Goal: Information Seeking & Learning: Learn about a topic

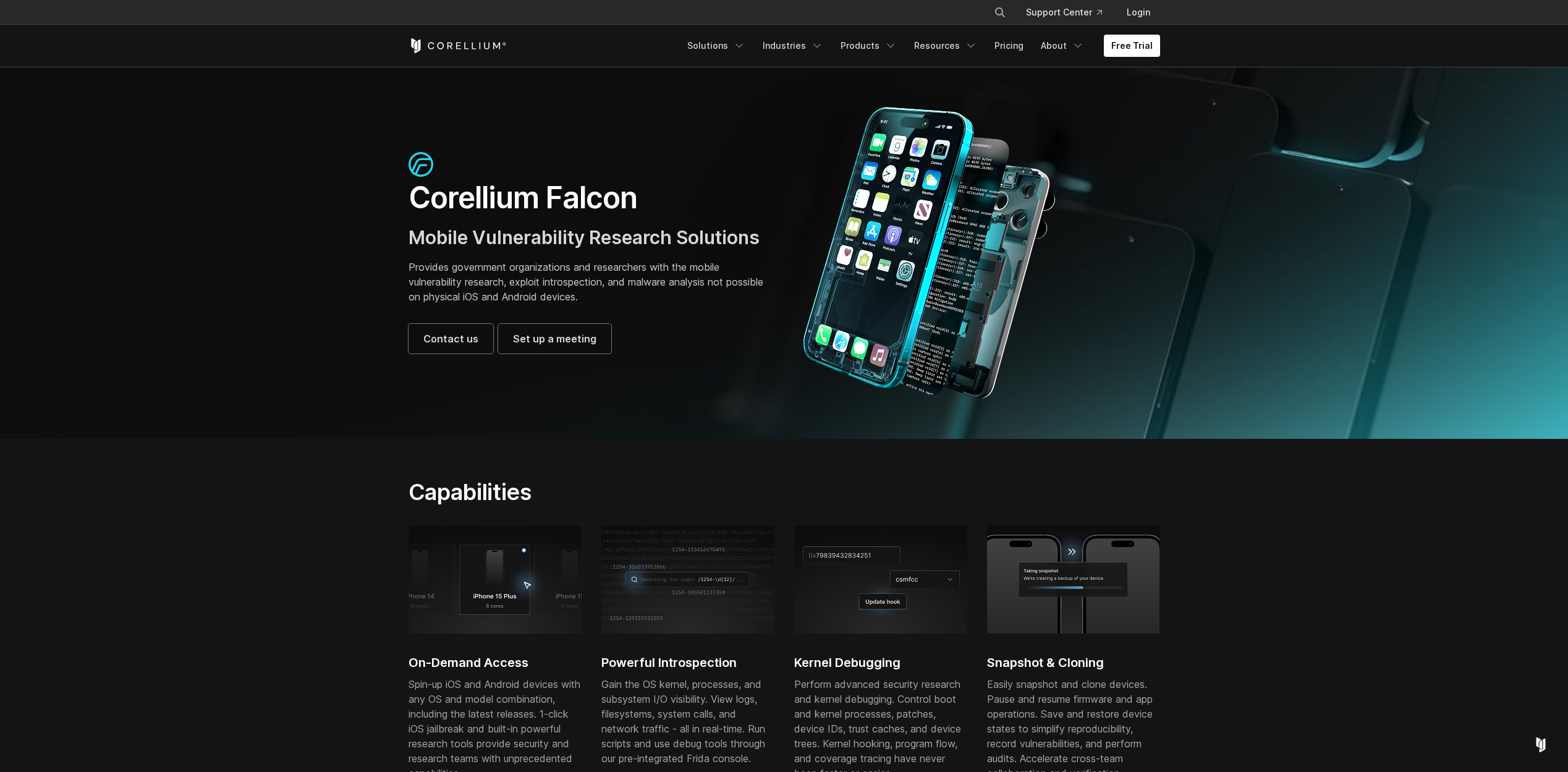
click at [472, 37] on div "Free Trial Solutions IoT" at bounding box center [784, 45] width 751 height 42
click at [471, 48] on icon "Corellium Home" at bounding box center [458, 45] width 98 height 15
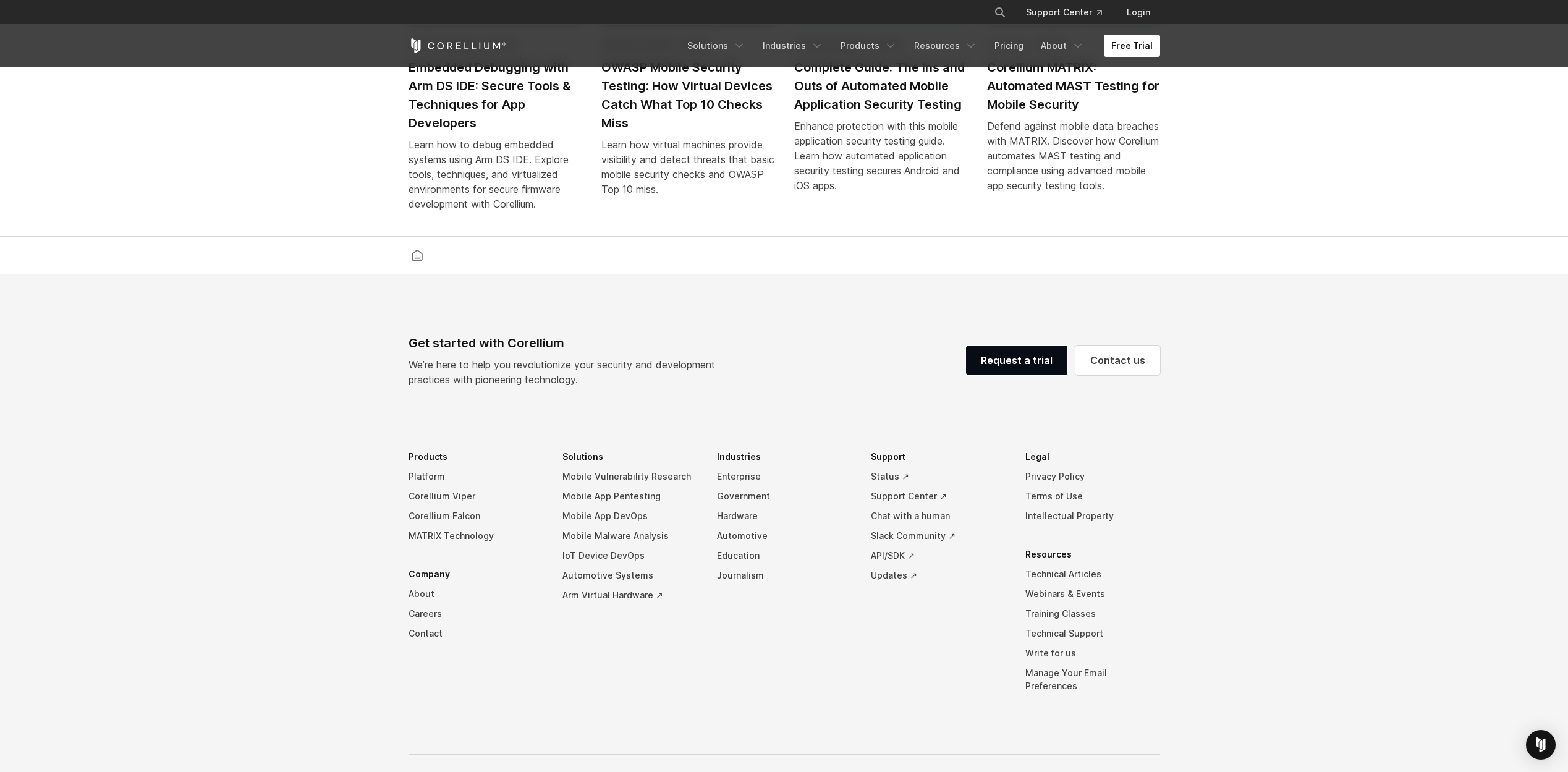
scroll to position [2876, 0]
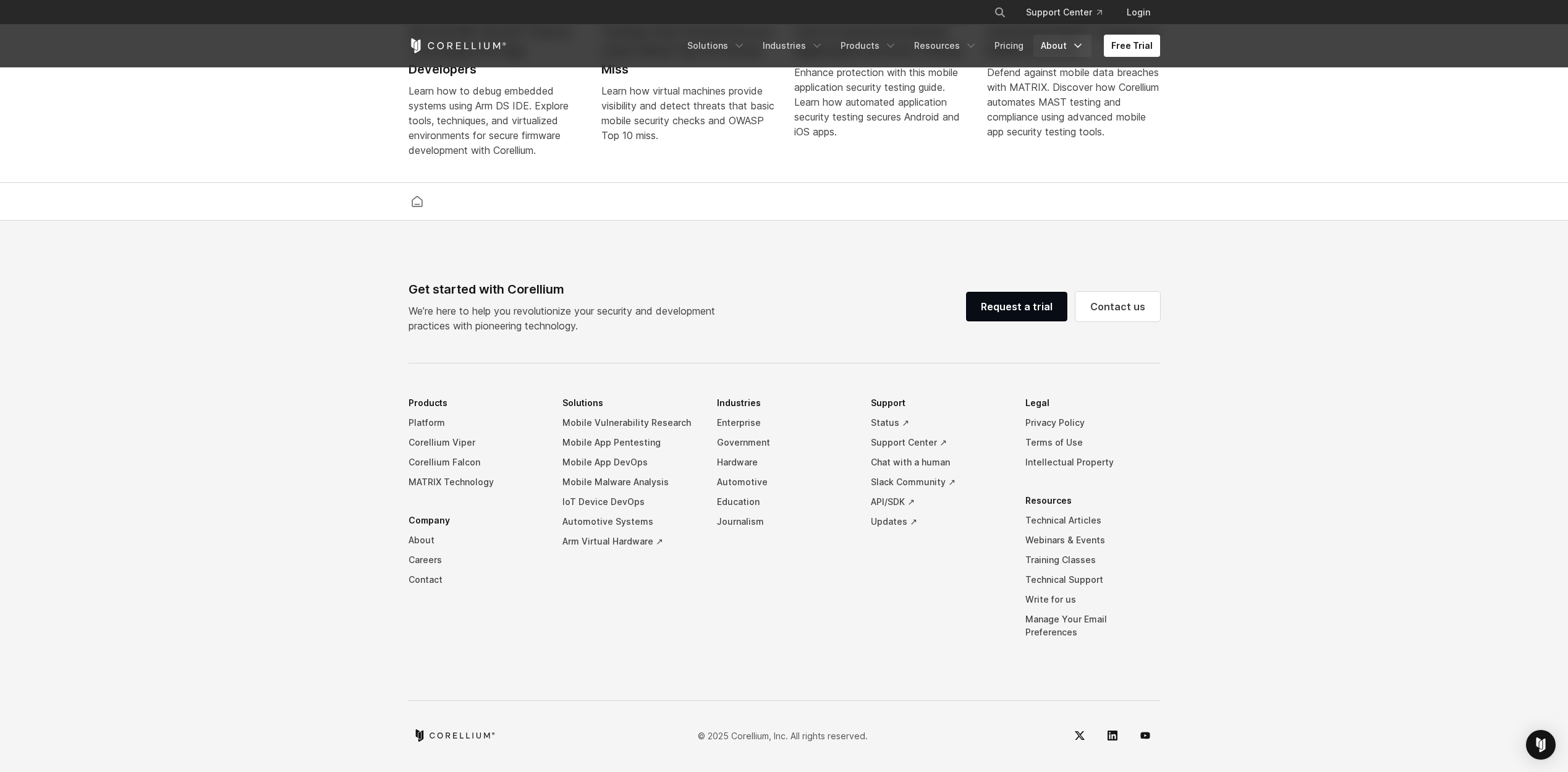
click at [1057, 47] on link "About" at bounding box center [1062, 45] width 58 height 22
click at [1052, 89] on p "Company" at bounding box center [1043, 89] width 45 height 15
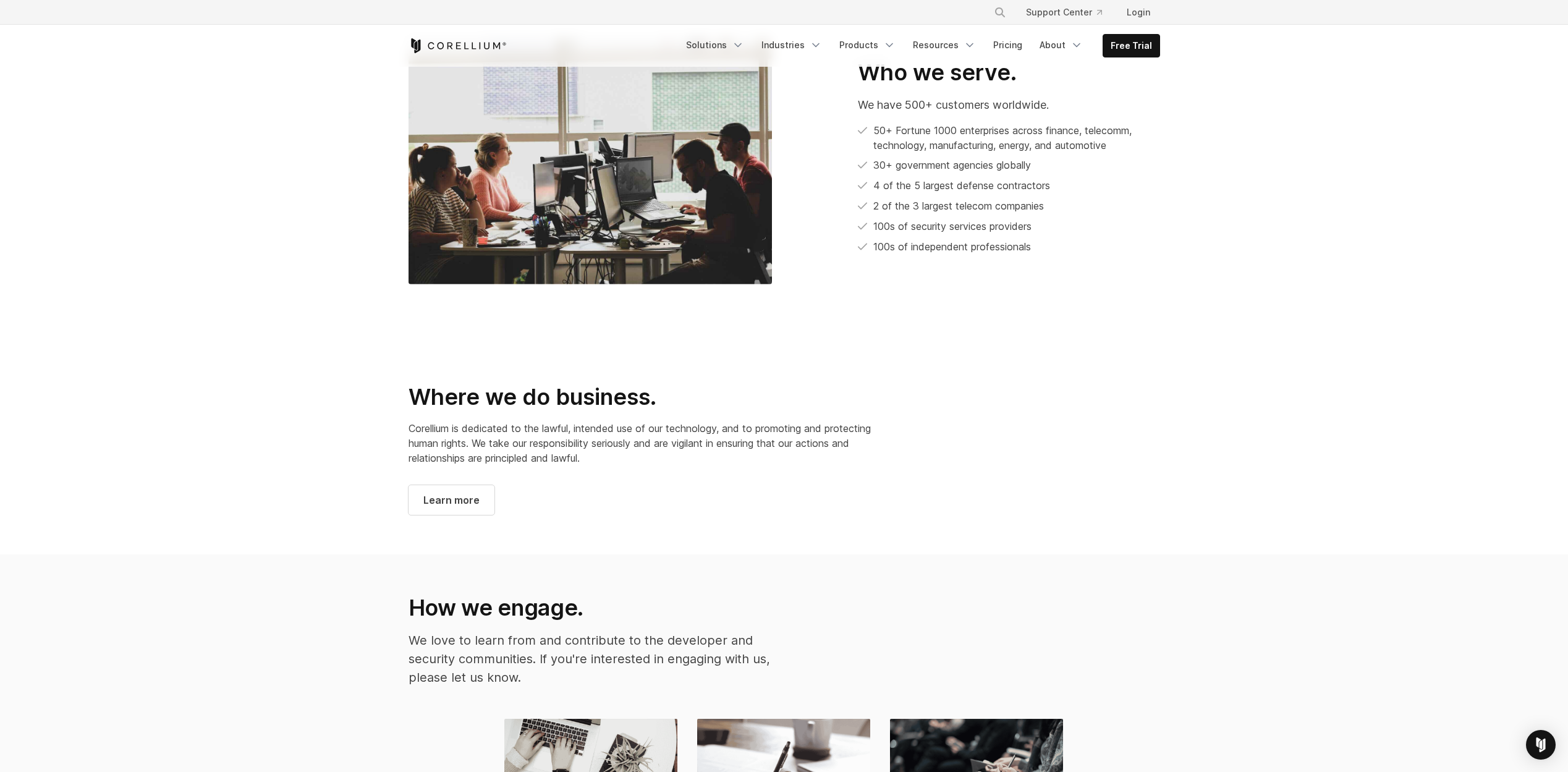
scroll to position [1570, 0]
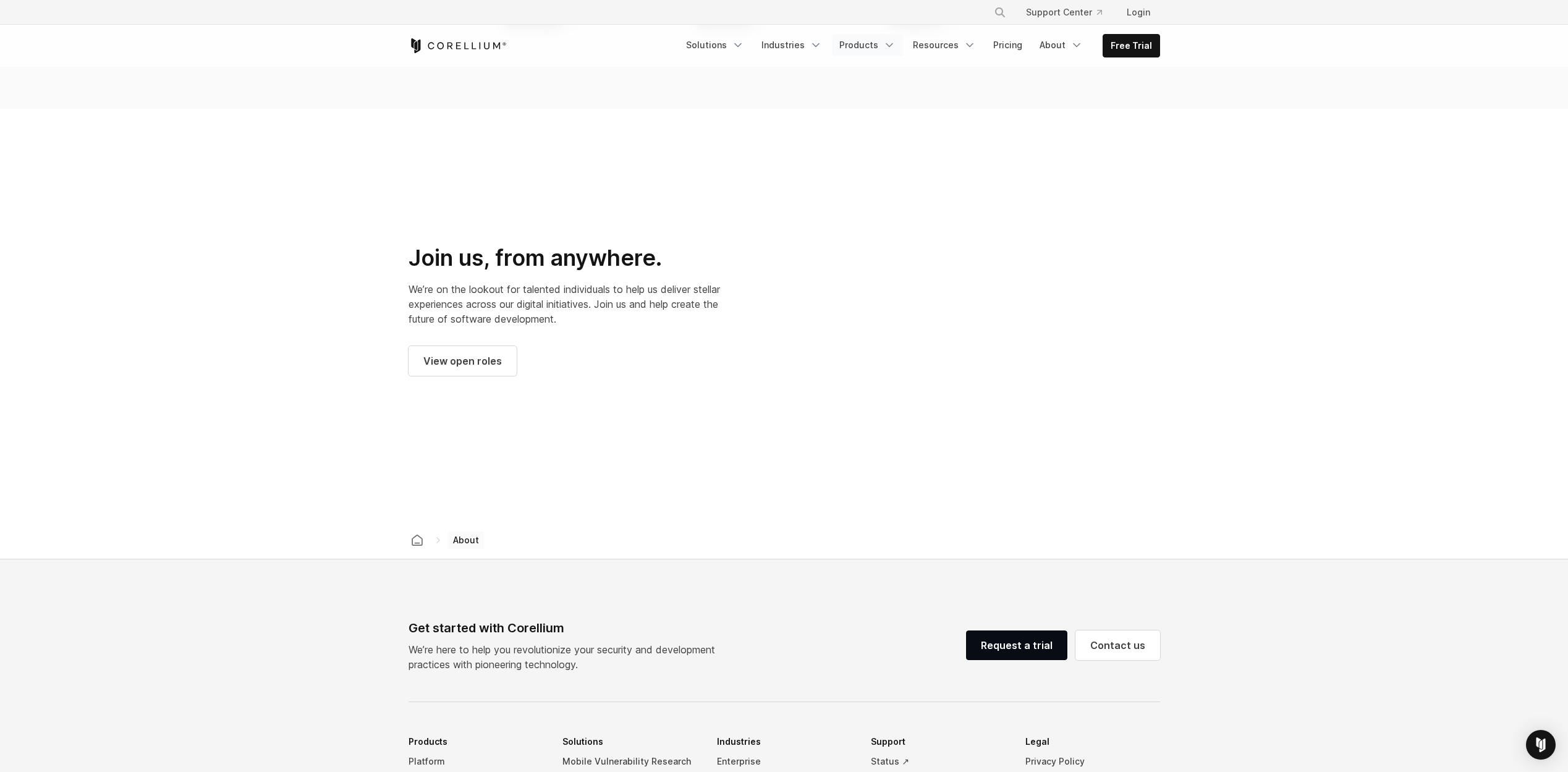
click at [869, 53] on link "Products" at bounding box center [868, 45] width 71 height 22
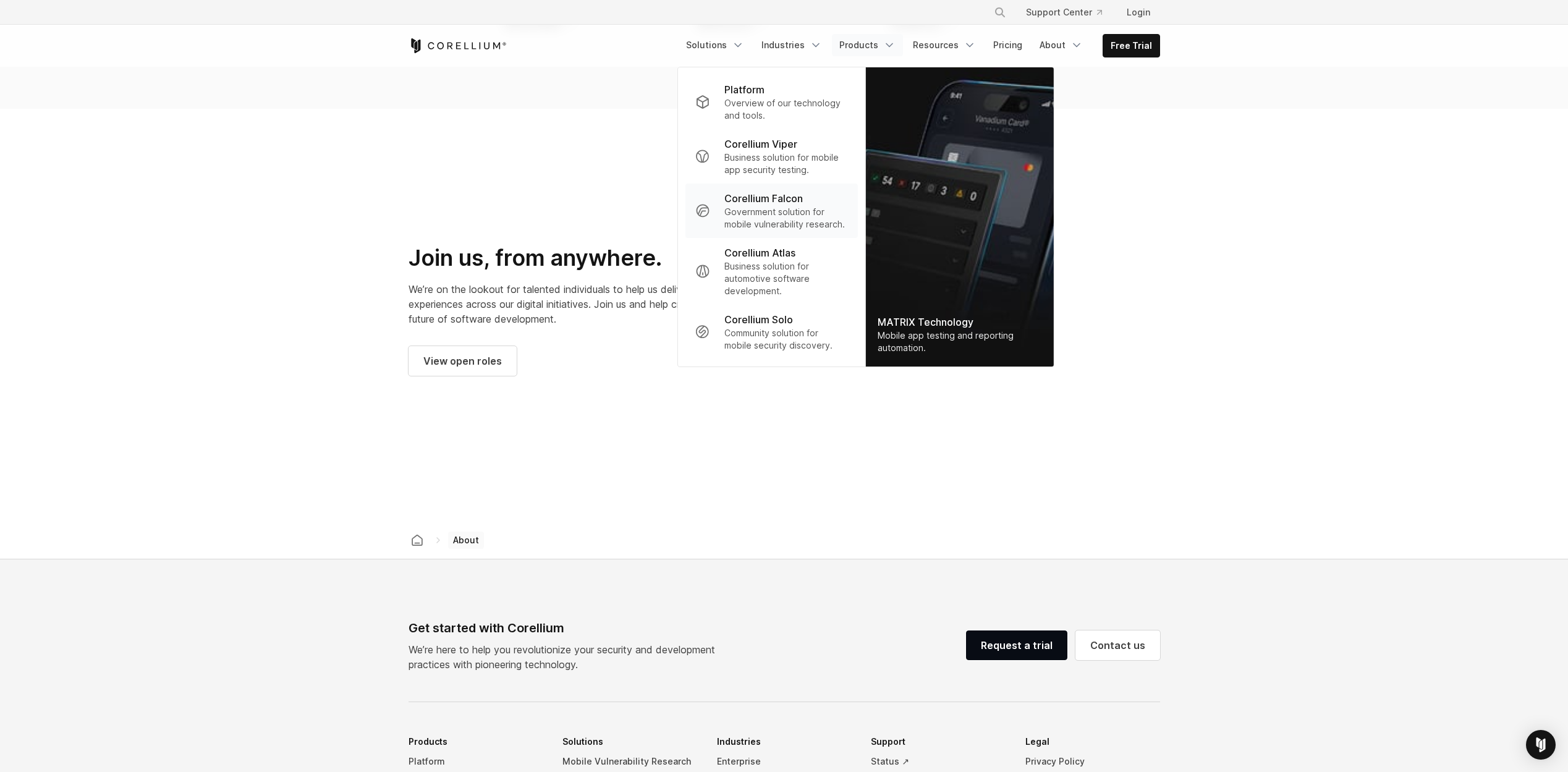
click at [797, 206] on p "Government solution for mobile vulnerability research." at bounding box center [786, 218] width 123 height 25
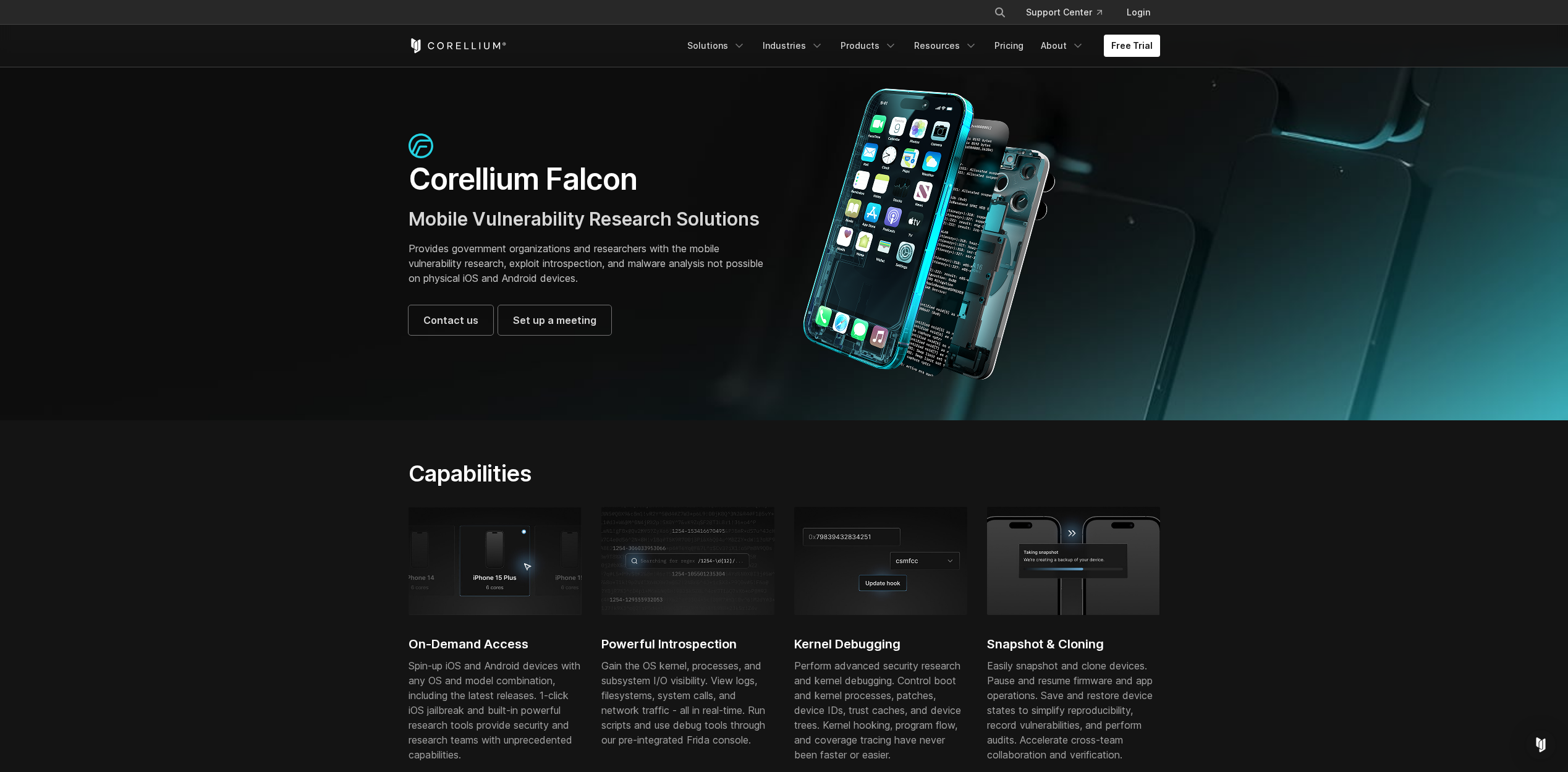
scroll to position [441, 0]
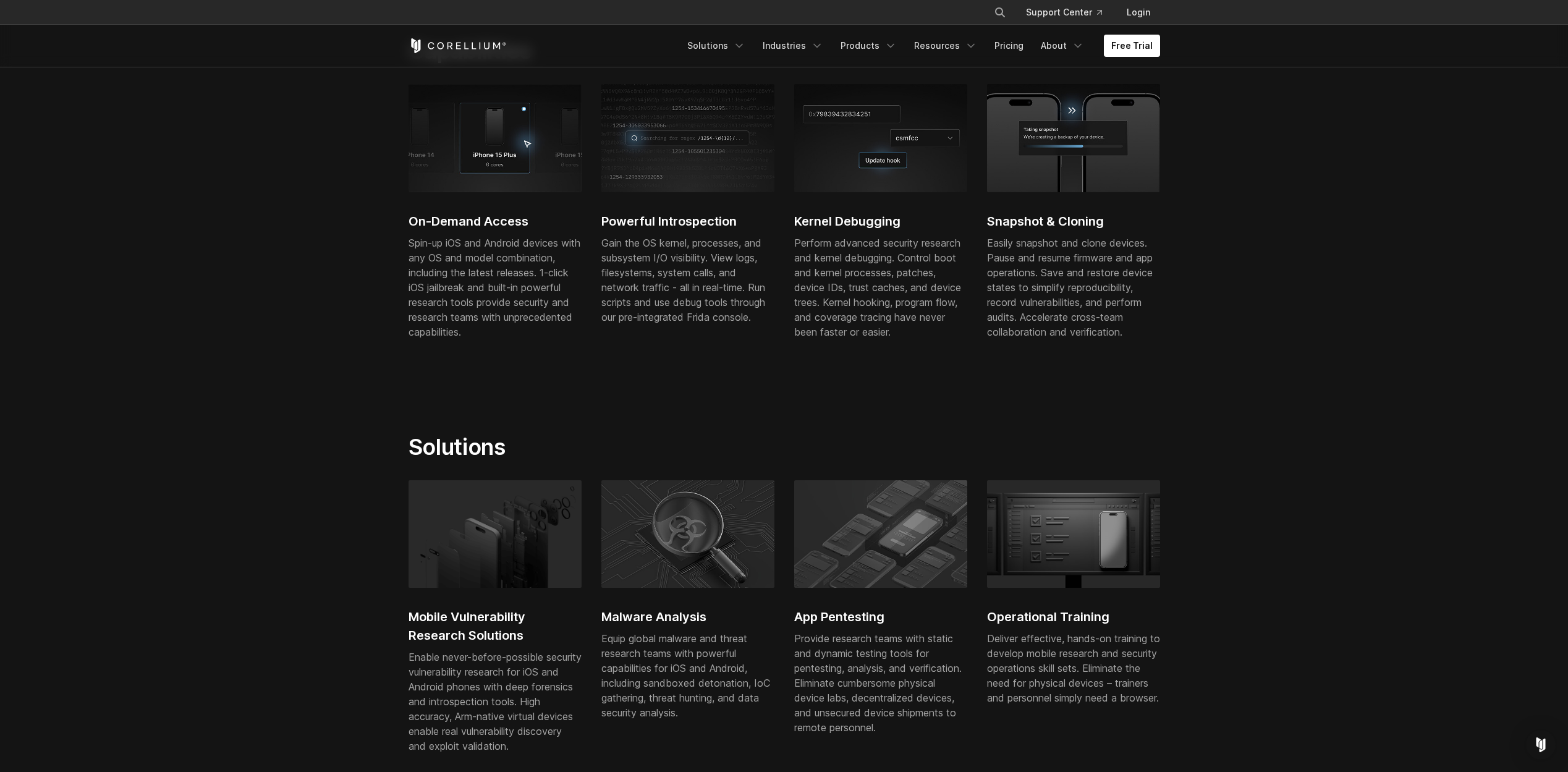
click at [508, 542] on img at bounding box center [495, 534] width 173 height 108
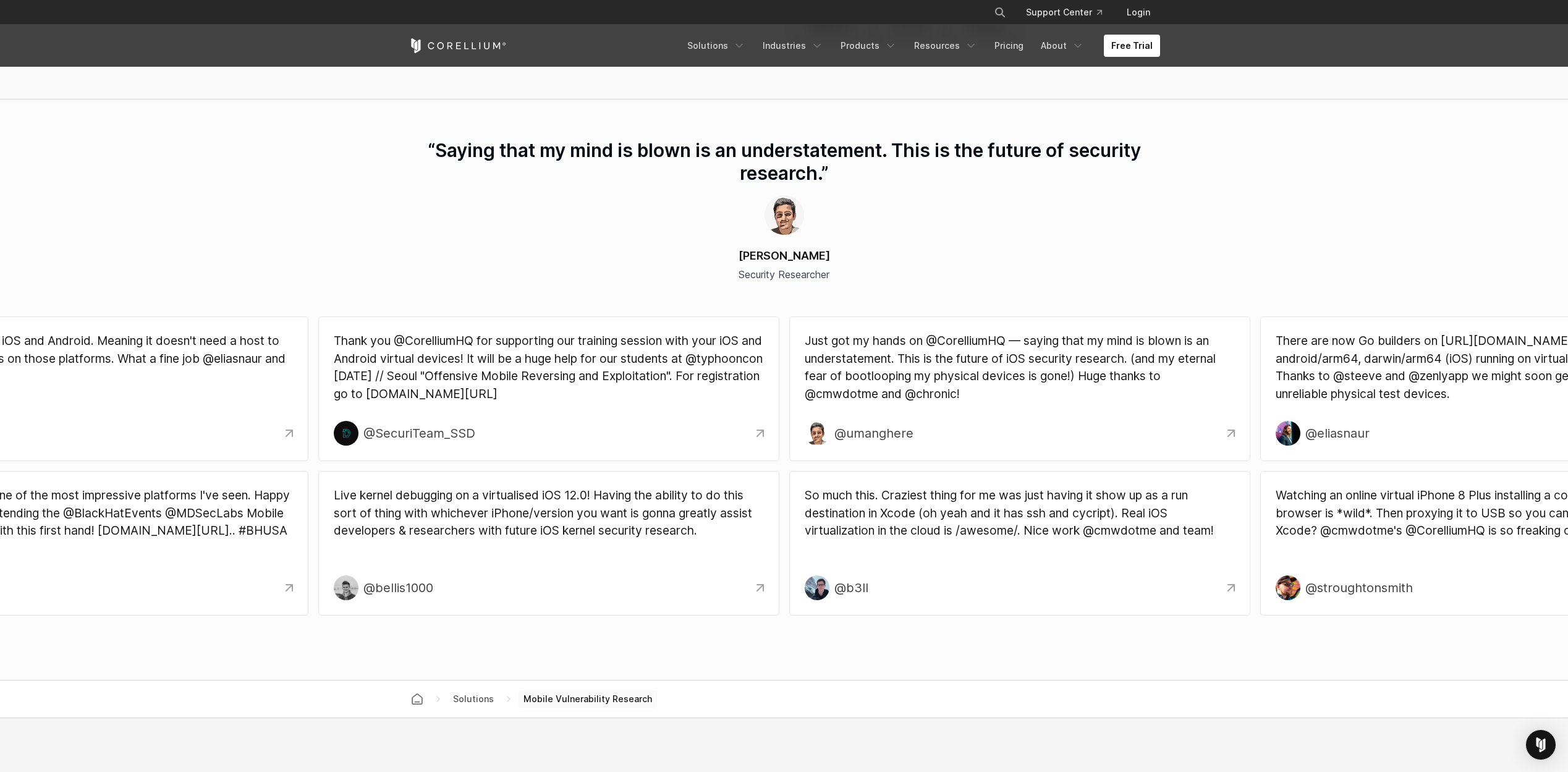
scroll to position [4078, 0]
